Goal: Task Accomplishment & Management: Manage account settings

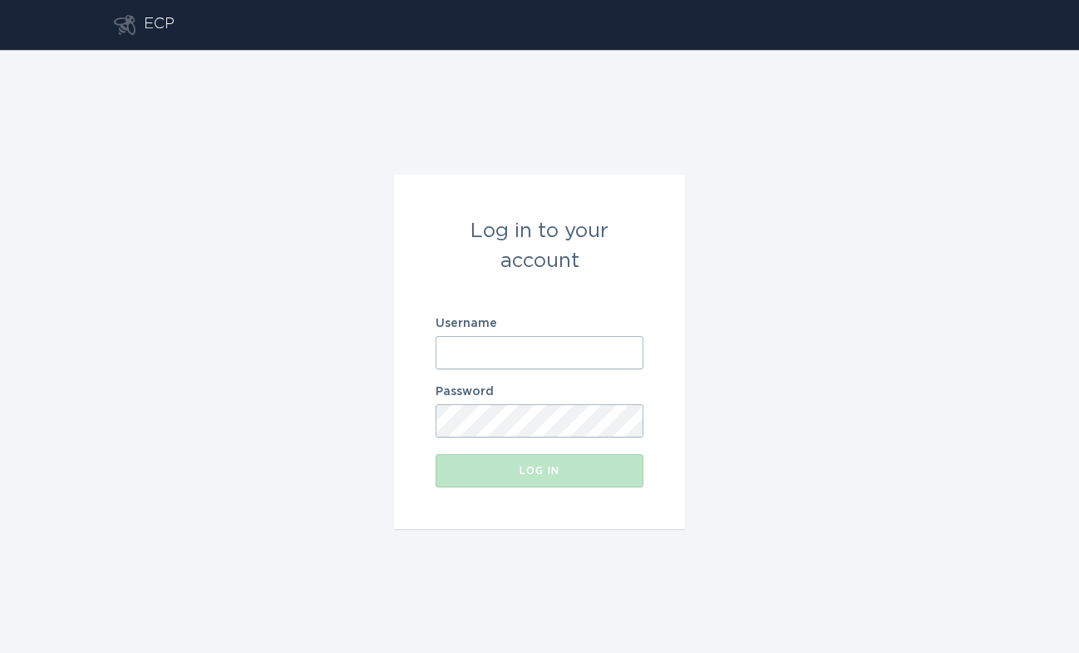
click at [512, 356] on input "Username" at bounding box center [540, 352] width 208 height 33
click at [0, 652] on com-1password-button at bounding box center [0, 653] width 0 height 0
click at [535, 341] on input "Username" at bounding box center [540, 352] width 208 height 33
type input "[EMAIL_ADDRESS][DOMAIN_NAME]"
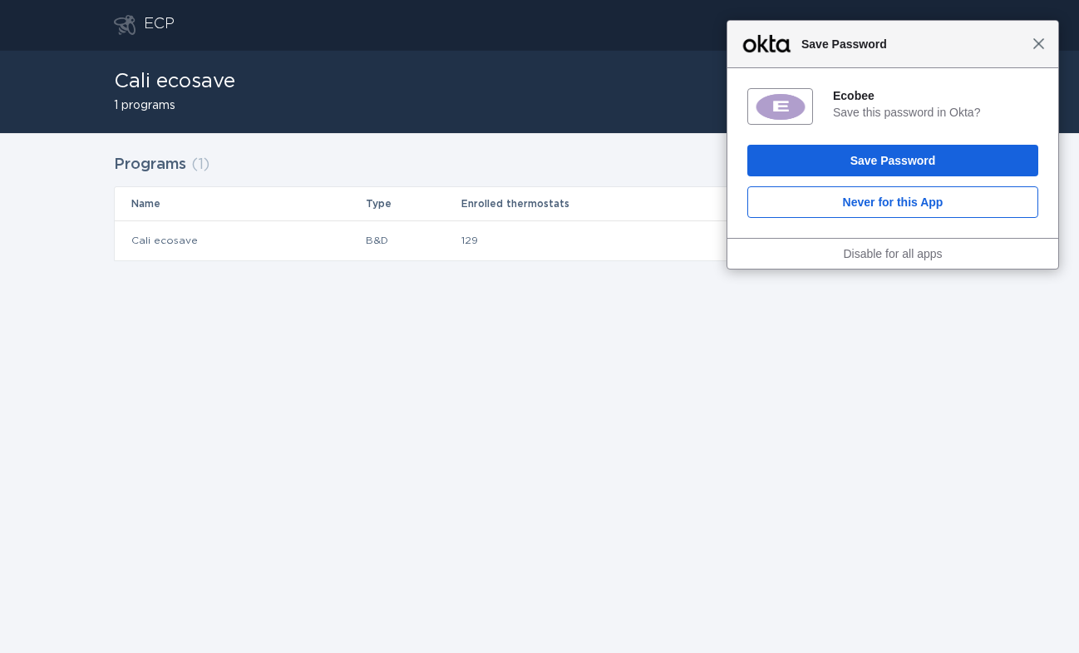
click at [1041, 42] on span "Close" at bounding box center [1039, 43] width 12 height 12
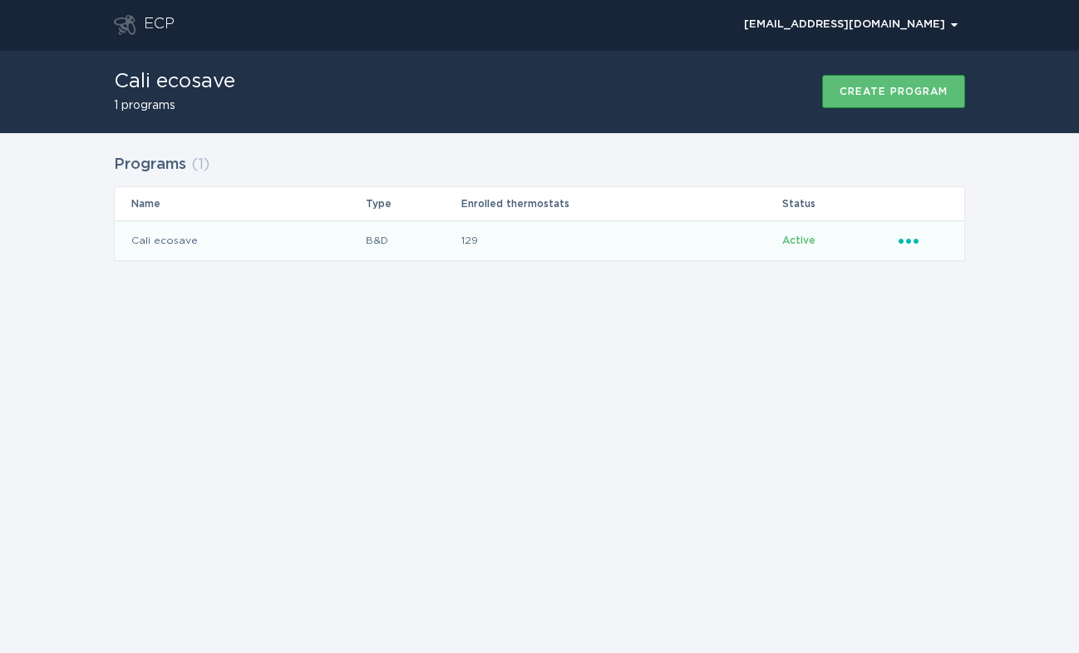
click at [244, 229] on td "Cali ecosave" at bounding box center [240, 240] width 250 height 40
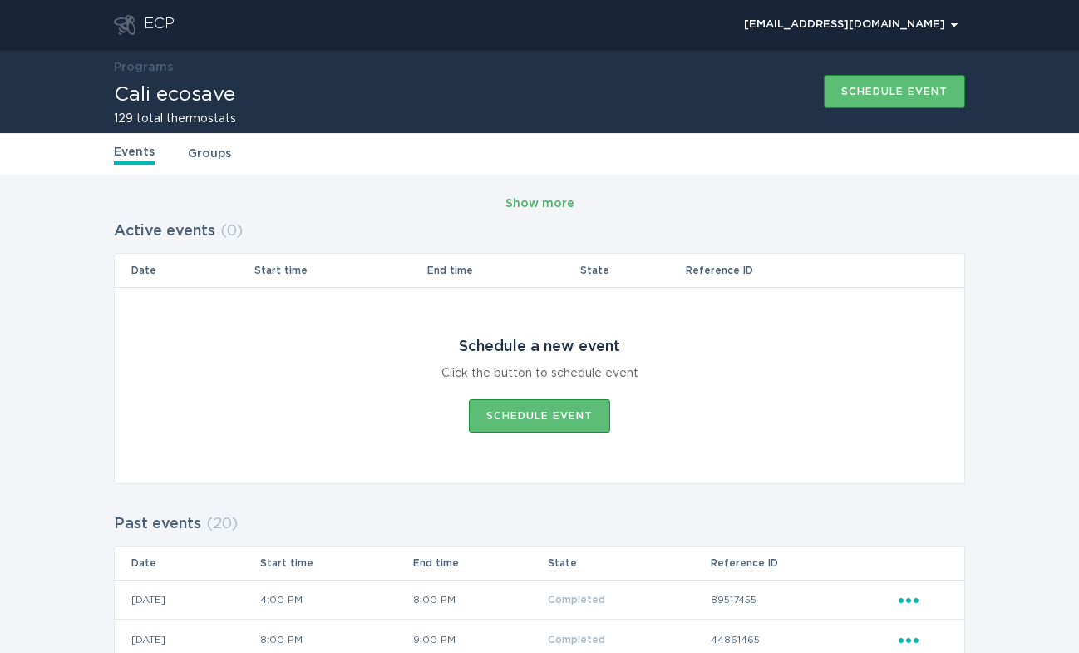
click at [551, 202] on div "Show more" at bounding box center [540, 204] width 69 height 18
click at [546, 205] on div "Show more" at bounding box center [540, 204] width 69 height 18
click at [204, 152] on link "Groups" at bounding box center [209, 154] width 43 height 18
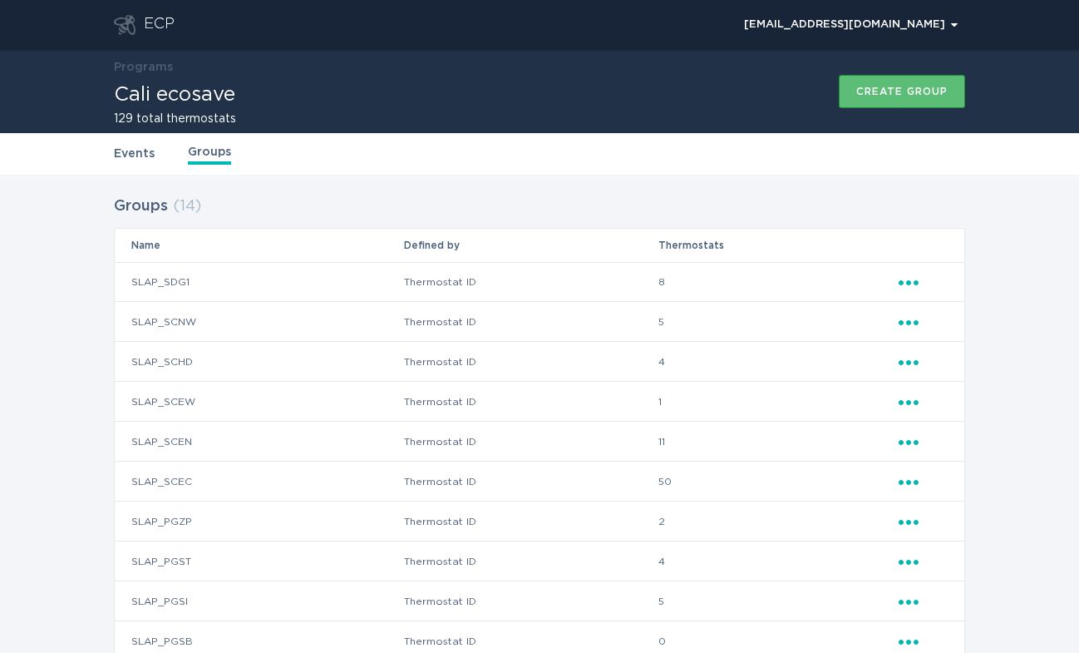
click at [918, 283] on icon "Popover menu" at bounding box center [909, 282] width 20 height 5
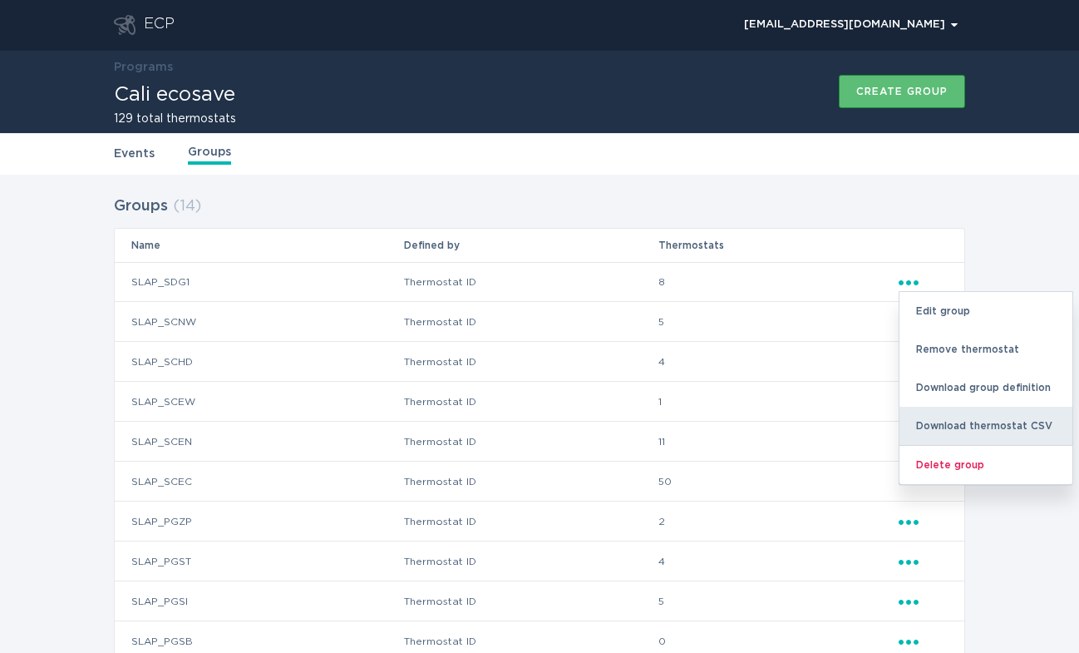
click at [990, 427] on div "Download thermostat CSV" at bounding box center [986, 426] width 173 height 38
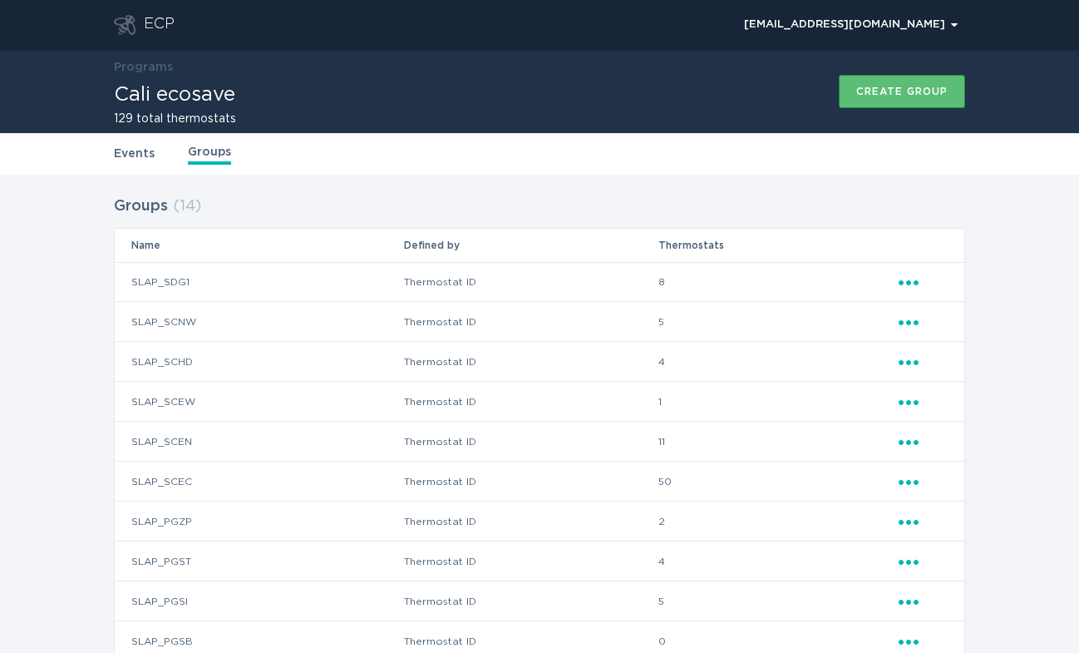
click at [987, 308] on div "Groups ( 14 ) Name Defined by Thermostats SLAP_SDG1 Thermostat ID 8 Ellipsis SL…" at bounding box center [539, 519] width 1079 height 688
